Goal: Task Accomplishment & Management: Use online tool/utility

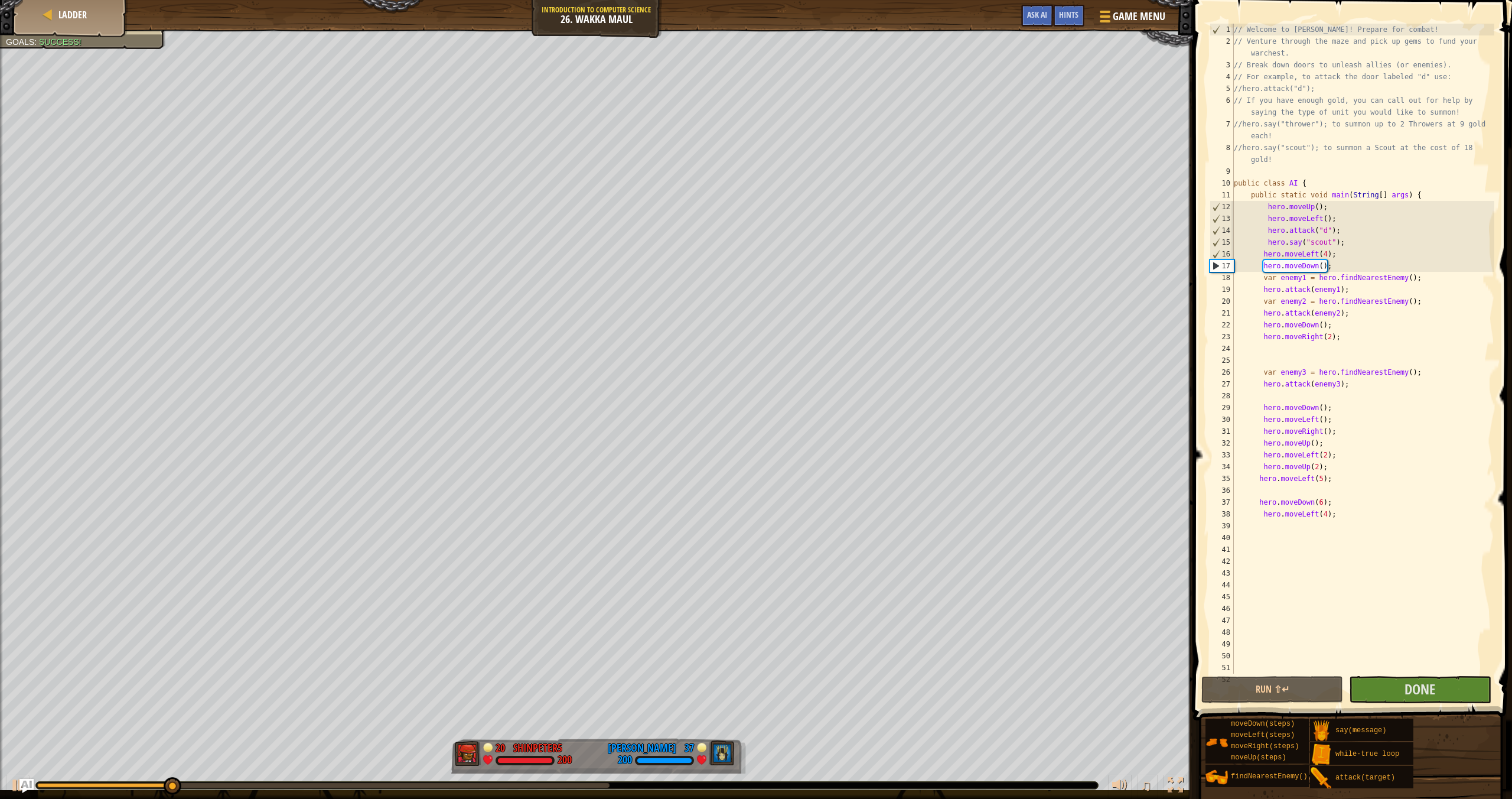
click at [1320, 421] on div "// Welcome to [PERSON_NAME]! Prepare for combat! // Venture through the maze an…" at bounding box center [1363, 360] width 263 height 673
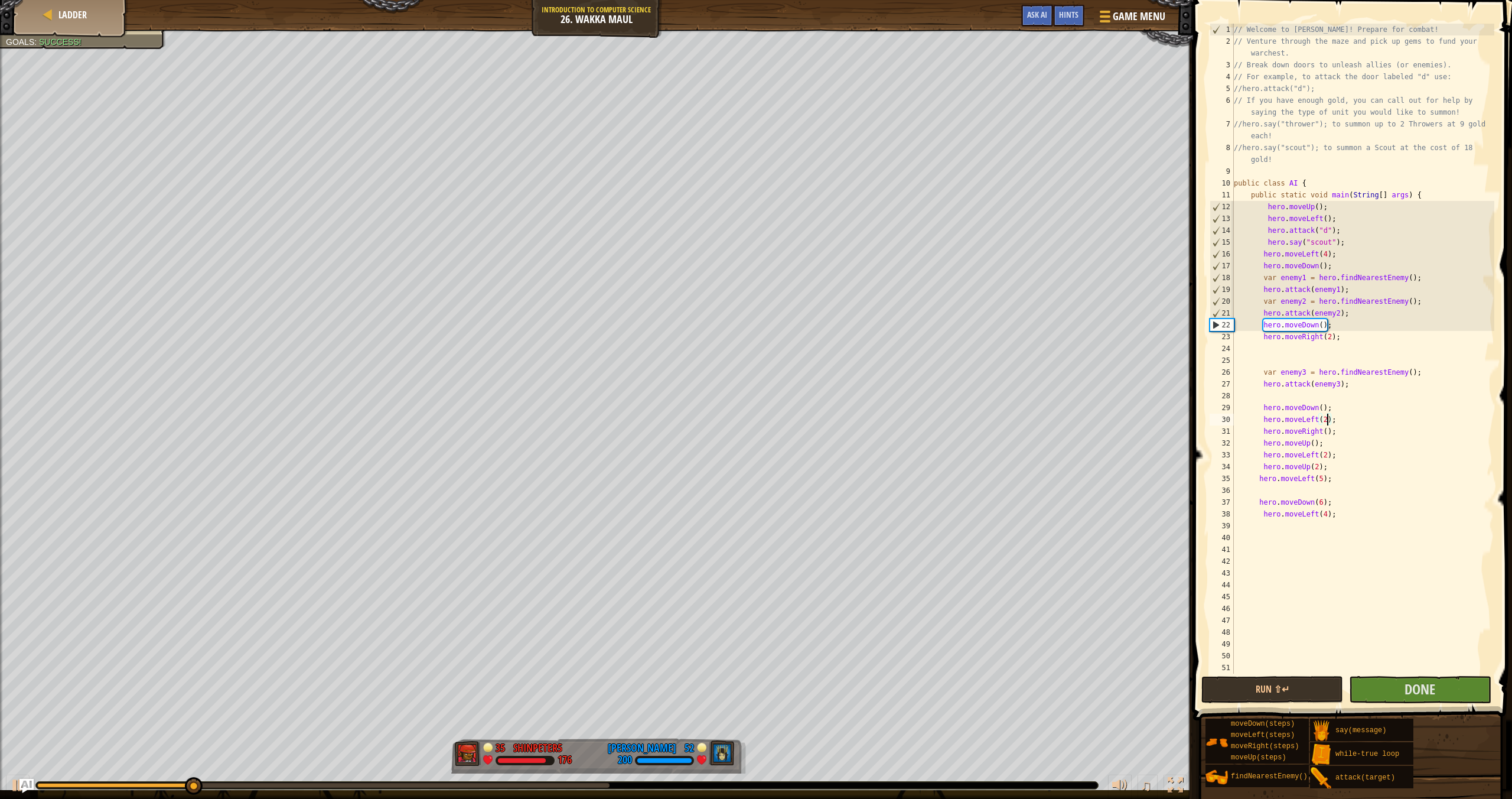
scroll to position [6, 7]
type textarea "hero.moveLeft(2);"
click at [1404, 690] on button "Done" at bounding box center [1419, 689] width 141 height 27
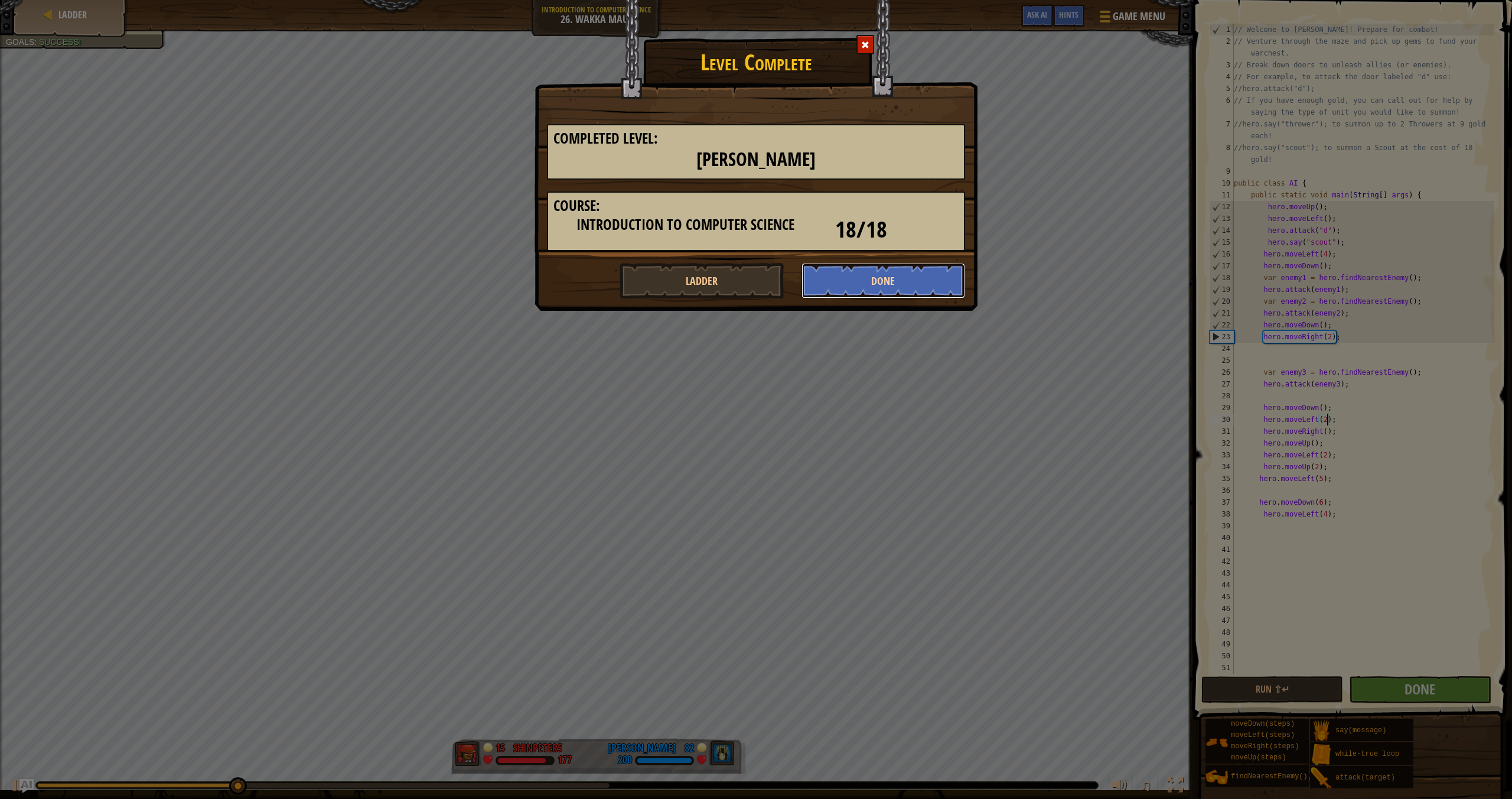
click at [892, 286] on button "Done" at bounding box center [883, 281] width 164 height 36
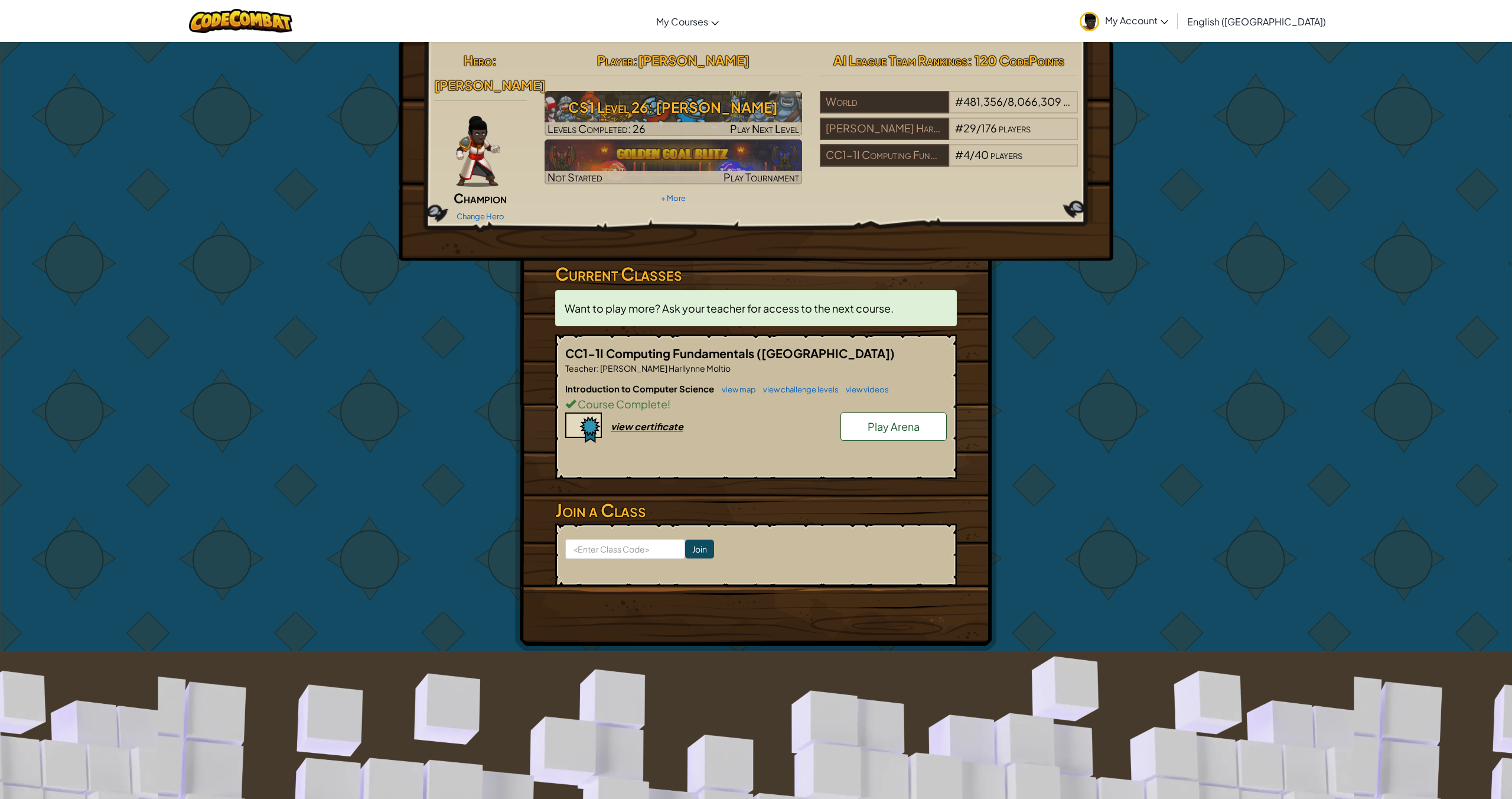
click at [880, 420] on span "Play Arena" at bounding box center [894, 426] width 52 height 14
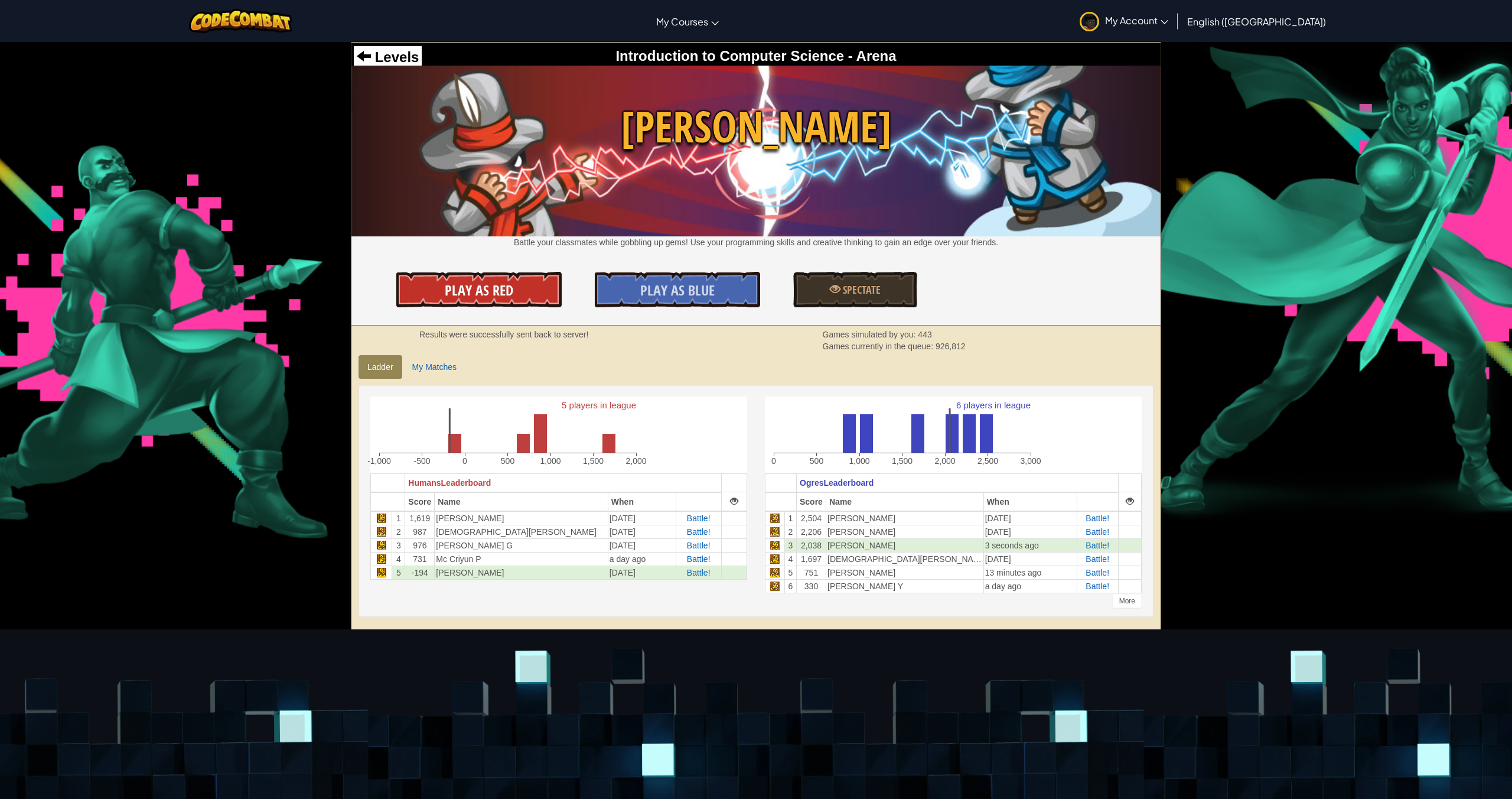
click at [508, 296] on span "Play As Red" at bounding box center [478, 290] width 68 height 19
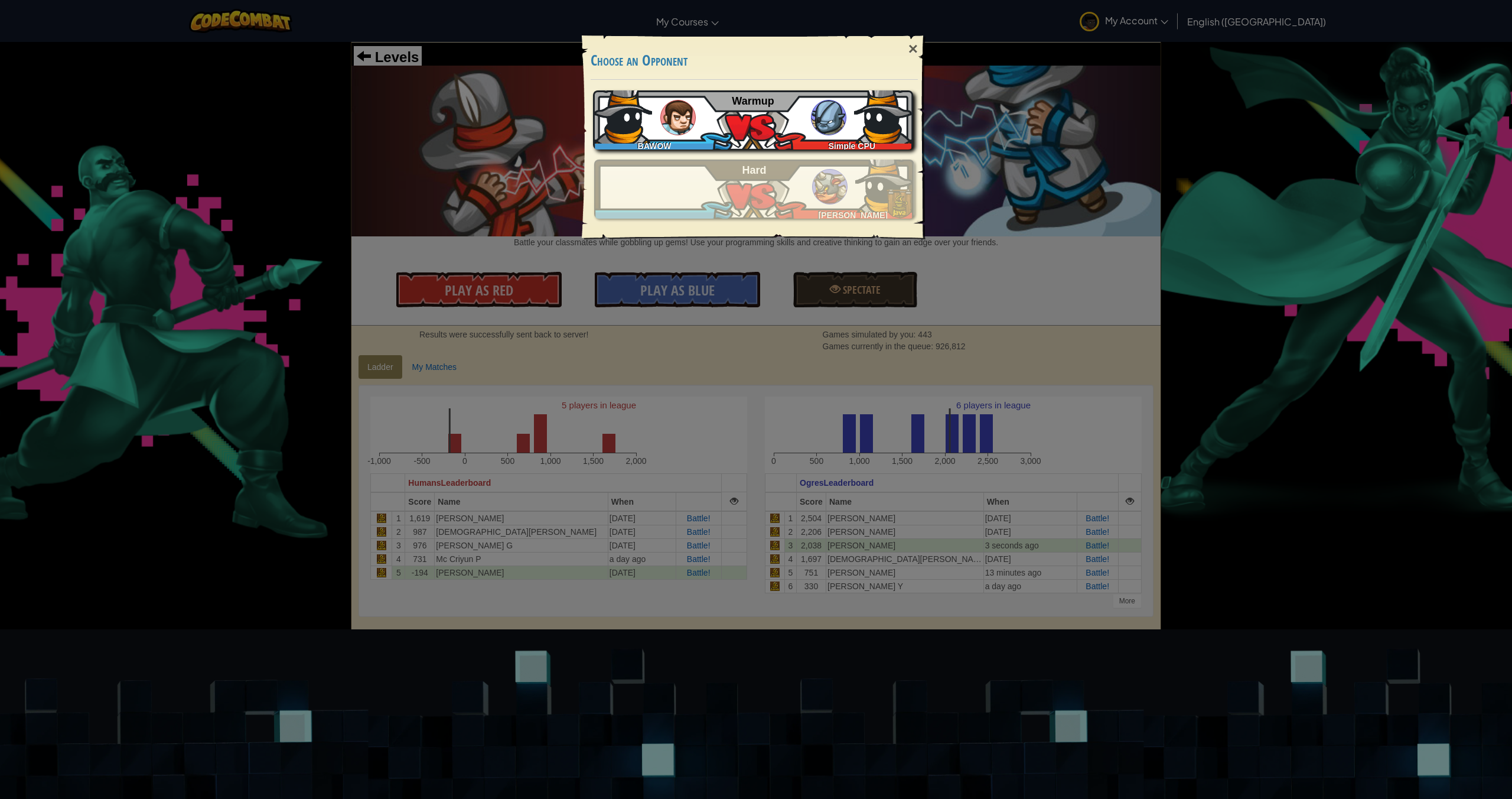
click at [849, 103] on div "BAWOW Simple CPU Warmup" at bounding box center [754, 120] width 320 height 59
